Goal: Information Seeking & Learning: Learn about a topic

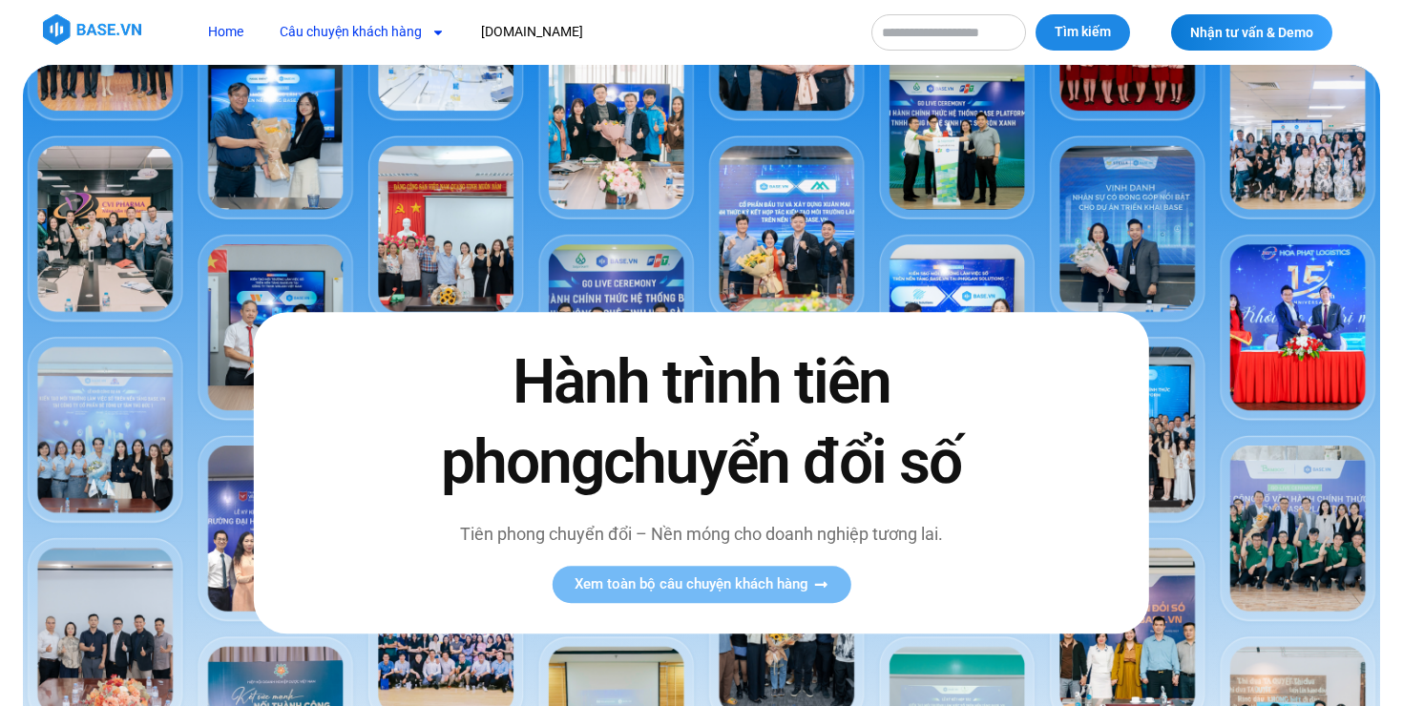
click at [341, 41] on link "Câu chuyện khách hàng" at bounding box center [362, 31] width 194 height 35
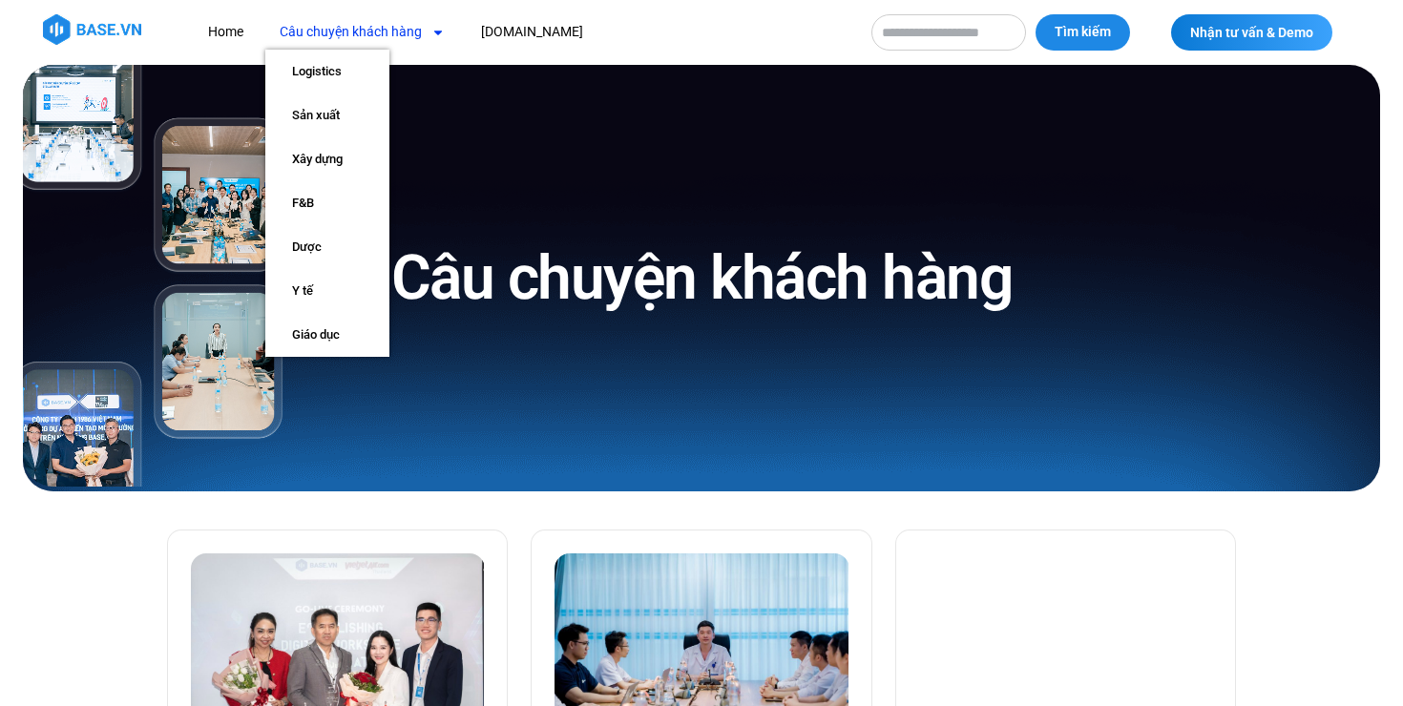
click at [350, 24] on link "Câu chuyện khách hàng" at bounding box center [362, 31] width 194 height 35
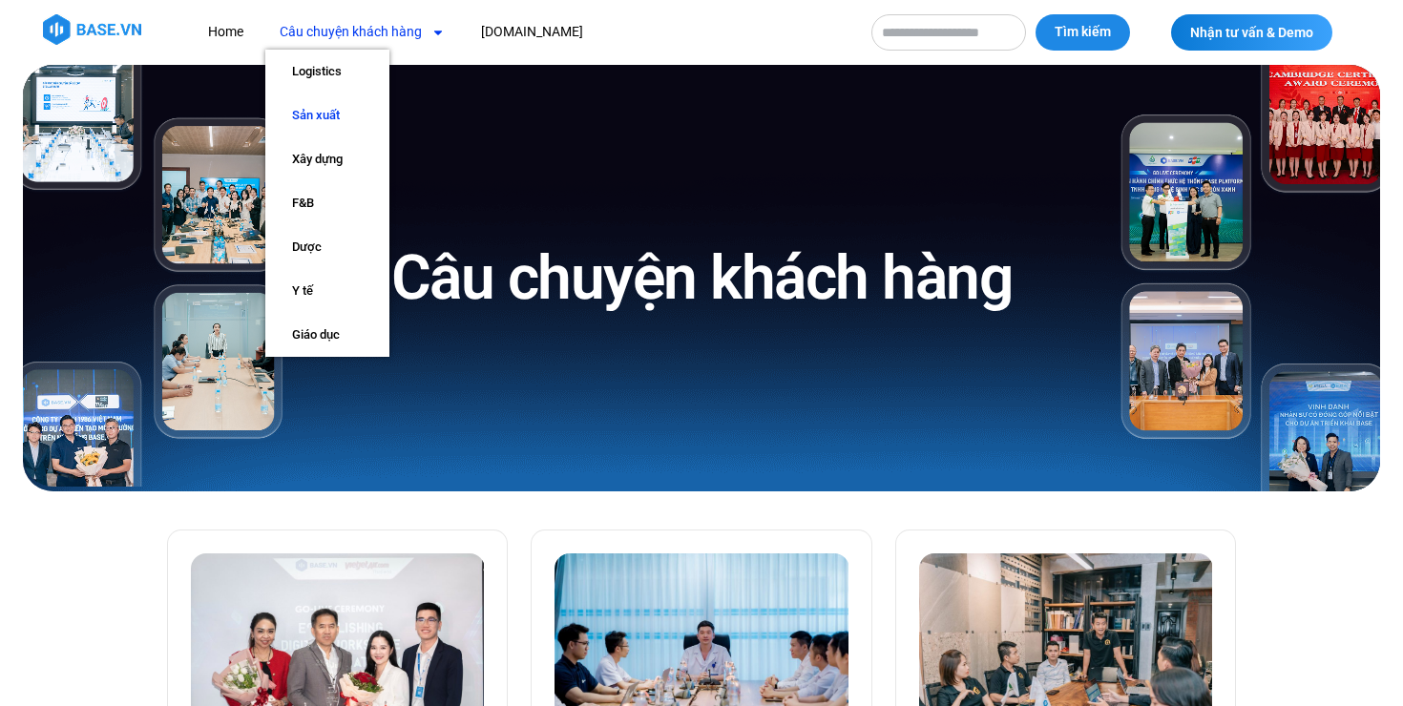
click at [329, 117] on link "Sản xuất" at bounding box center [327, 116] width 124 height 44
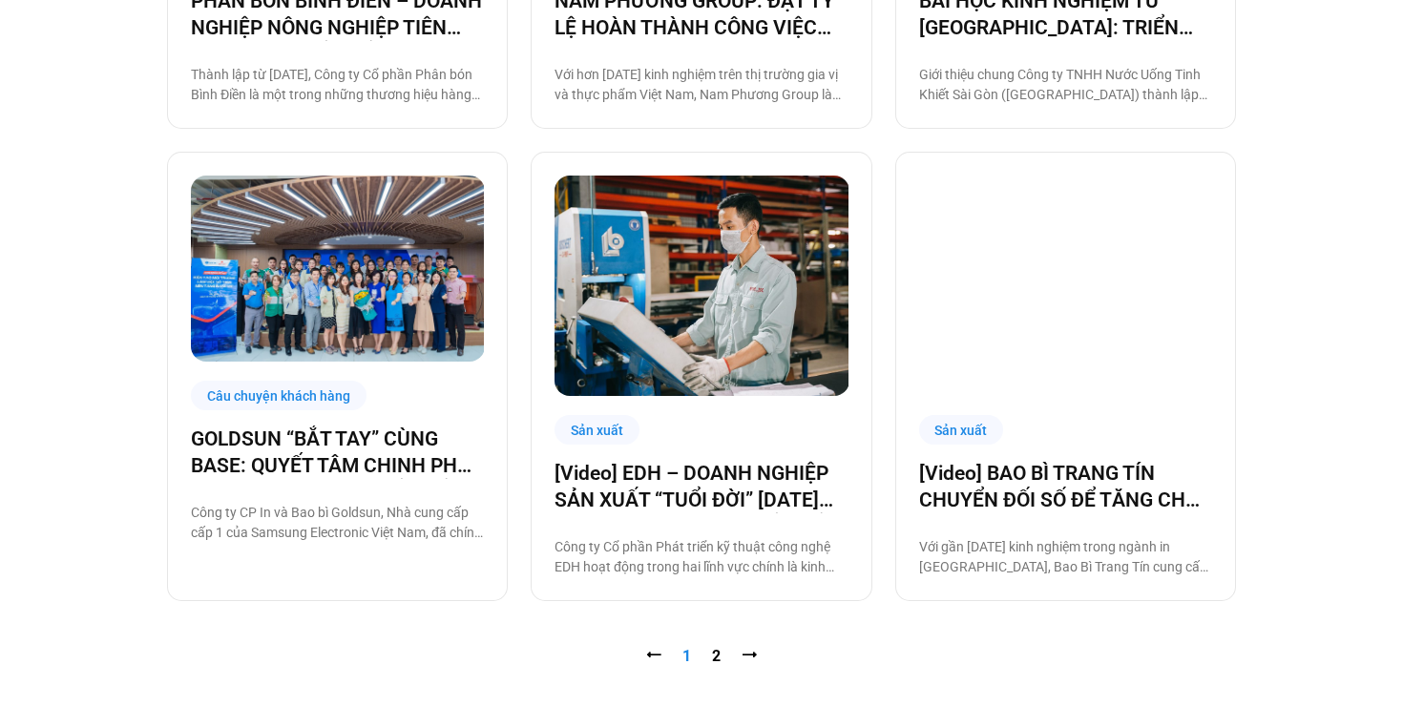
scroll to position [1816, 0]
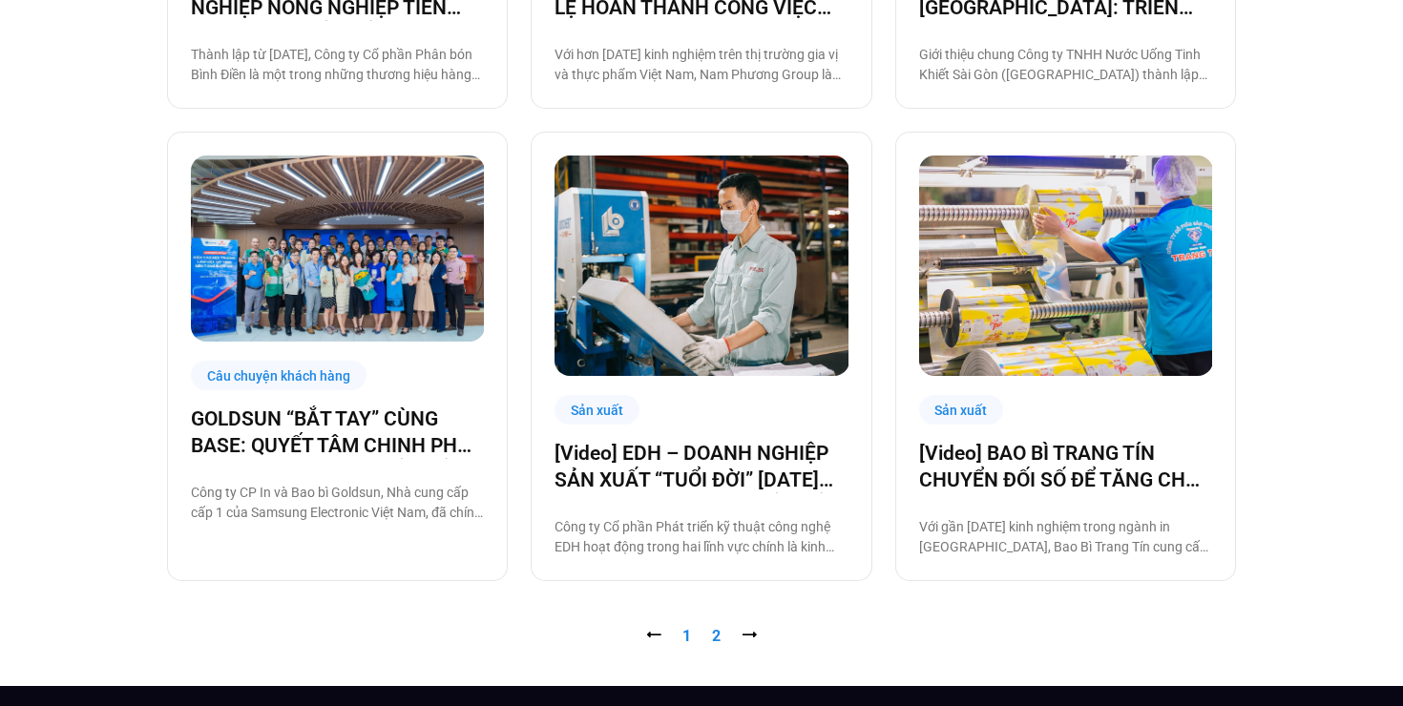
click at [716, 642] on link "Trang 2" at bounding box center [716, 636] width 9 height 18
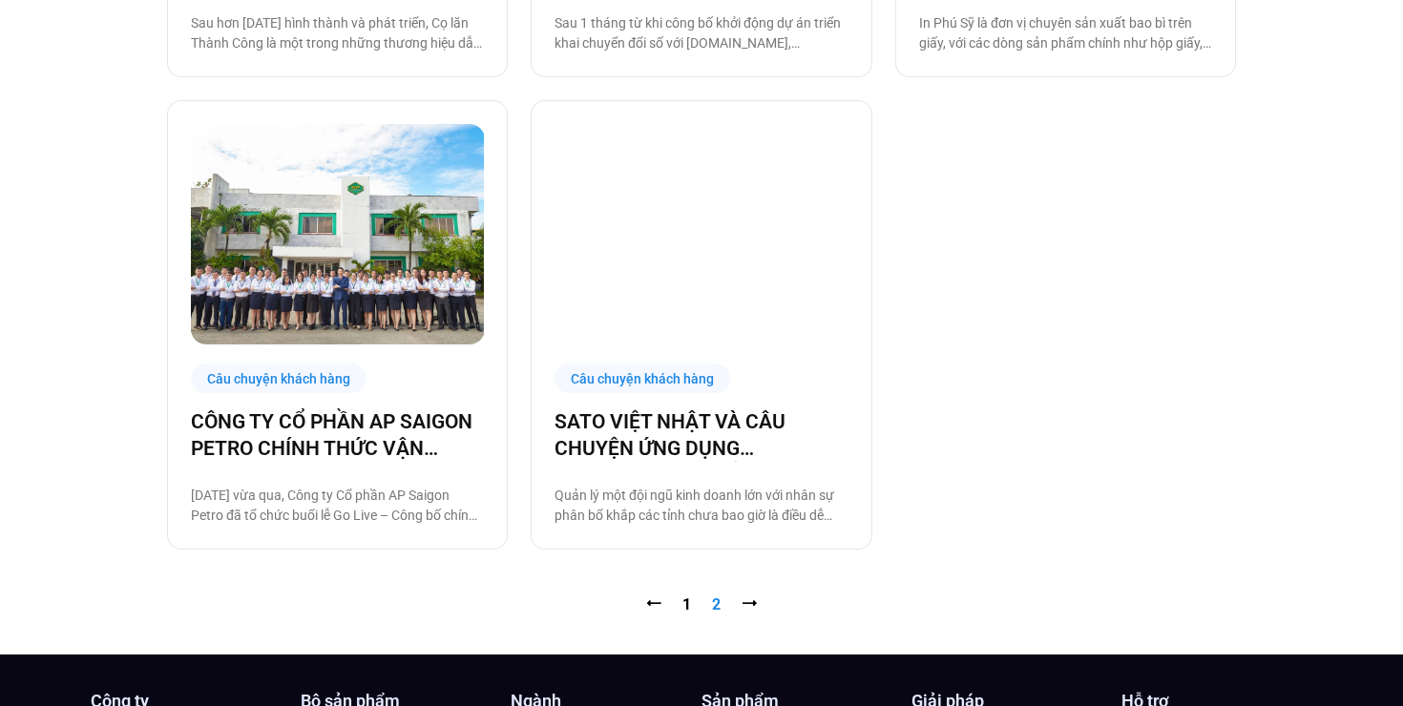
scroll to position [1386, 0]
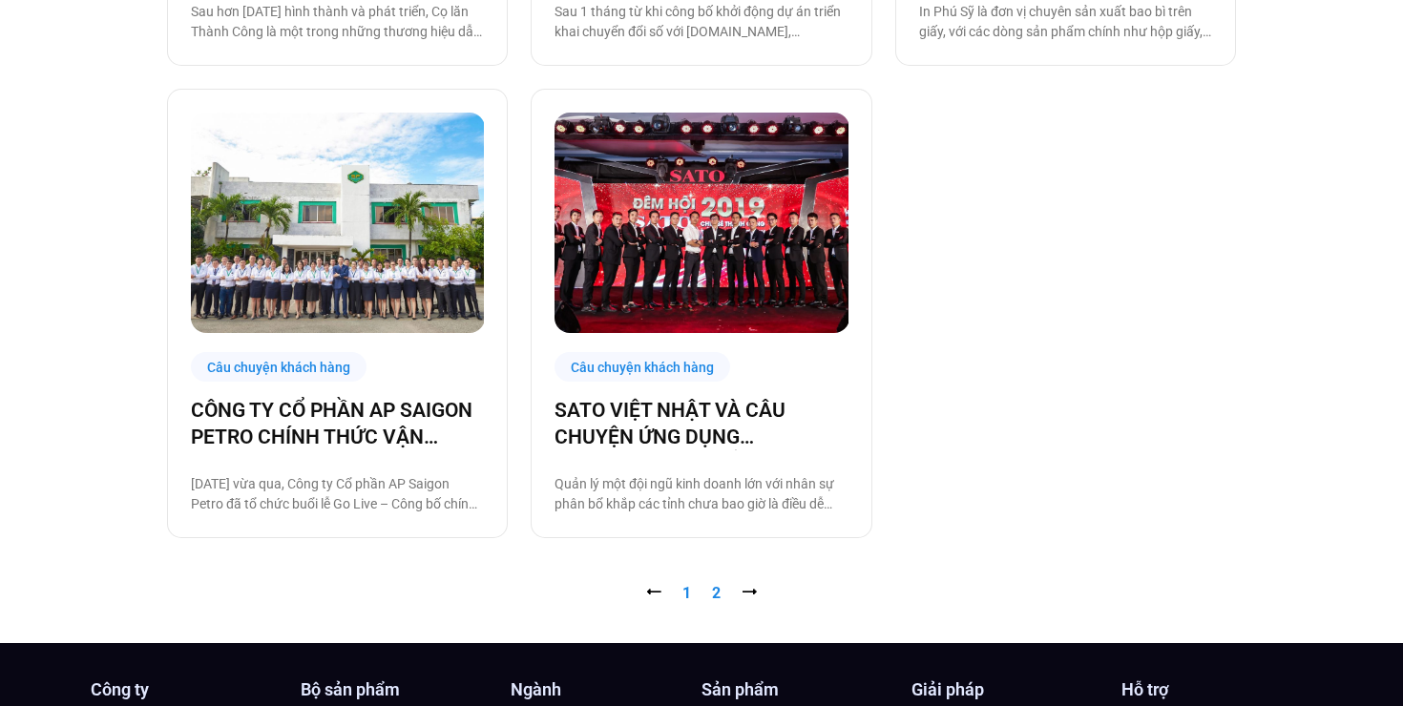
click at [686, 596] on link "Trang 1" at bounding box center [687, 593] width 9 height 18
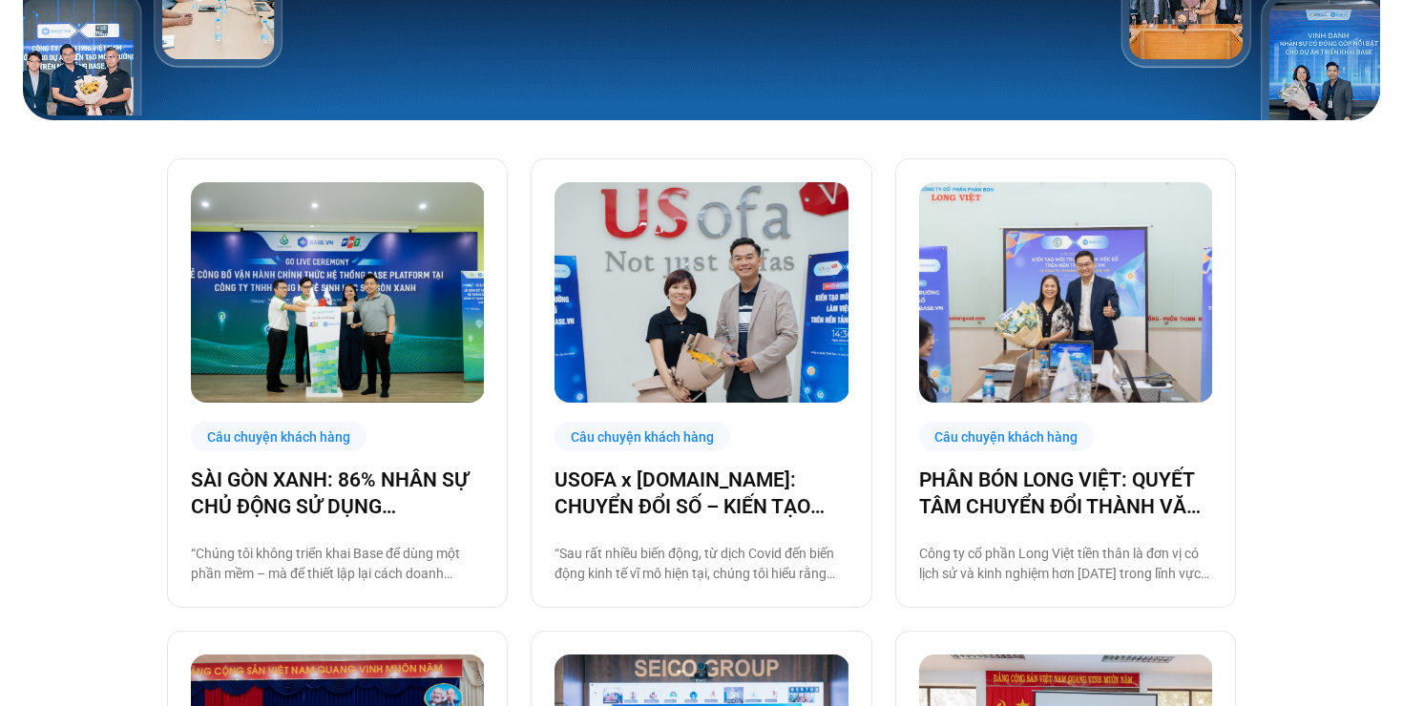
scroll to position [372, 0]
